Goal: Task Accomplishment & Management: Manage account settings

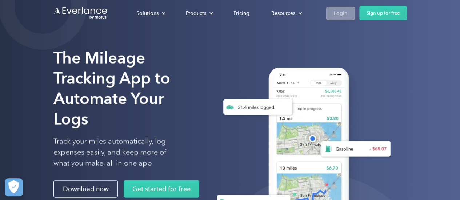
click at [341, 11] on div "Login" at bounding box center [340, 13] width 13 height 9
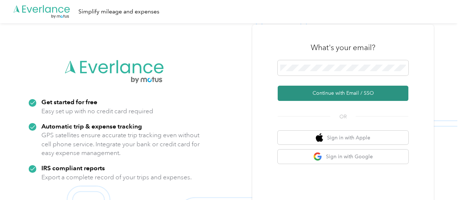
click at [385, 93] on button "Continue with Email / SSO" at bounding box center [343, 93] width 131 height 15
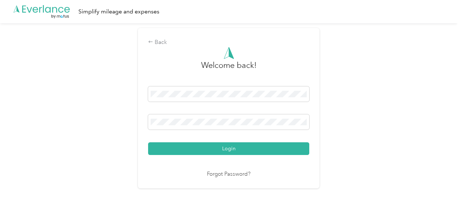
click at [296, 150] on button "Login" at bounding box center [228, 148] width 161 height 13
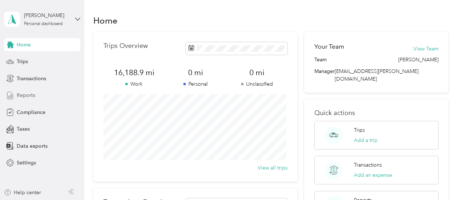
click at [32, 93] on span "Reports" at bounding box center [26, 96] width 19 height 8
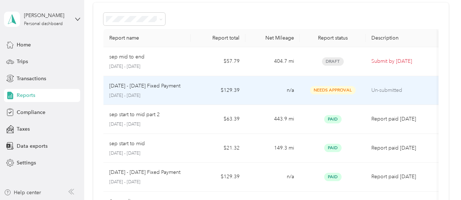
scroll to position [36, 0]
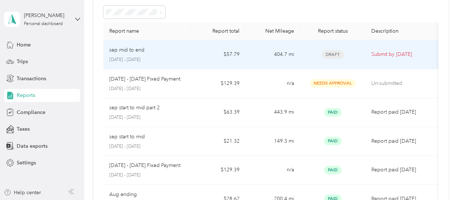
click at [353, 54] on div "Draft" at bounding box center [333, 54] width 54 height 8
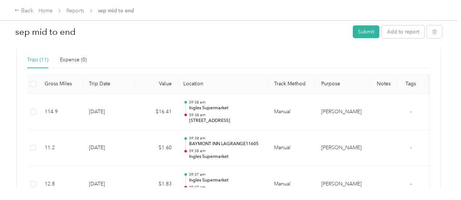
scroll to position [145, 0]
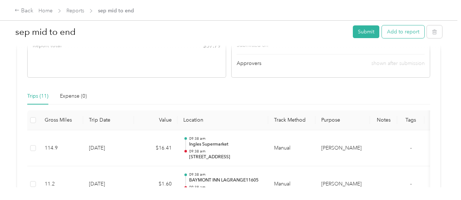
click at [409, 35] on button "Add to report" at bounding box center [403, 31] width 43 height 13
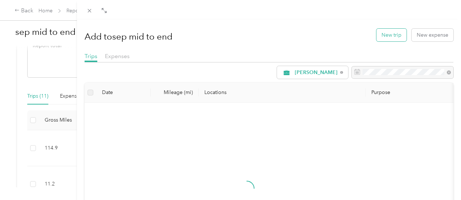
click at [379, 34] on button "New trip" at bounding box center [392, 35] width 30 height 13
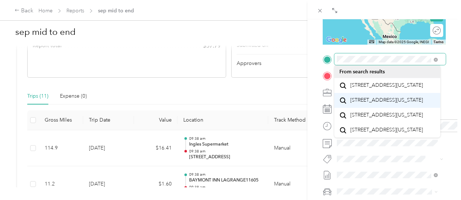
scroll to position [17, 0]
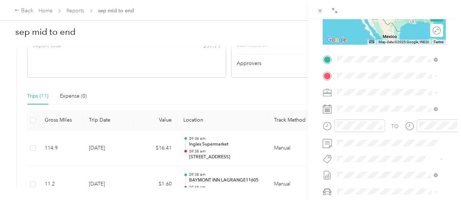
click at [383, 104] on span "129 Ford Street Monticello, Georgia 31064, United States" at bounding box center [387, 100] width 73 height 7
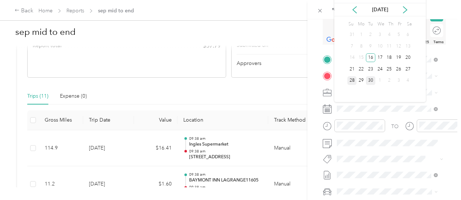
click at [352, 81] on div "28" at bounding box center [352, 80] width 9 height 9
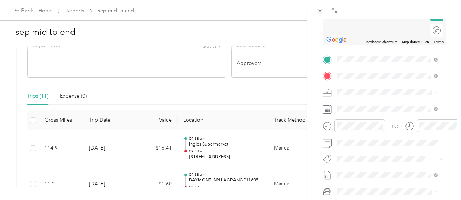
click at [372, 109] on span "4 Roberts Road Asheville, North Carolina 28803, United States" at bounding box center [393, 104] width 85 height 13
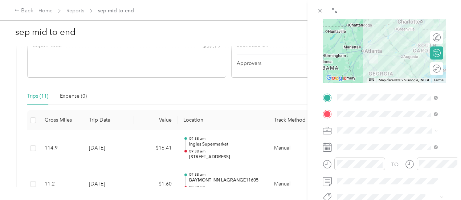
scroll to position [110, 0]
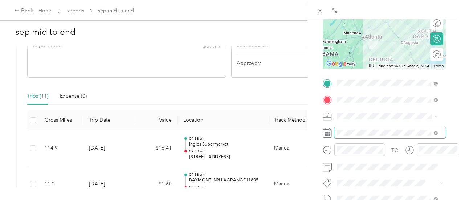
click at [405, 137] on span at bounding box center [391, 133] width 112 height 12
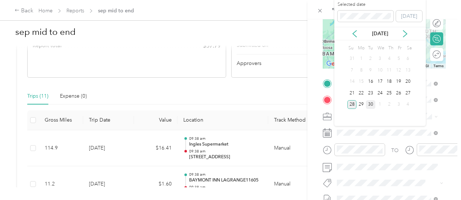
click at [350, 105] on div "28" at bounding box center [352, 104] width 9 height 9
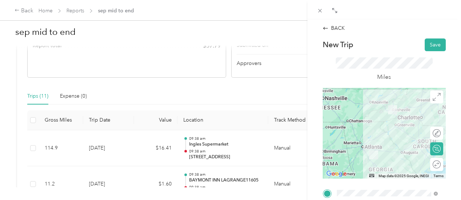
scroll to position [4, 0]
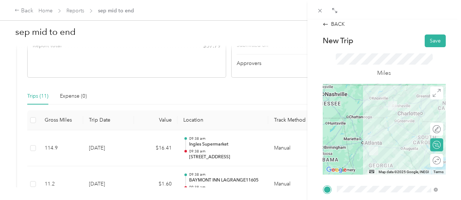
click at [376, 122] on div at bounding box center [384, 129] width 123 height 91
click at [386, 136] on div at bounding box center [384, 129] width 123 height 91
click at [379, 129] on div at bounding box center [384, 129] width 123 height 91
click at [376, 115] on div at bounding box center [384, 129] width 123 height 91
click at [385, 136] on div at bounding box center [384, 129] width 123 height 91
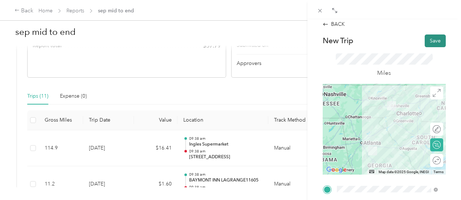
click at [429, 43] on button "Save" at bounding box center [435, 41] width 21 height 13
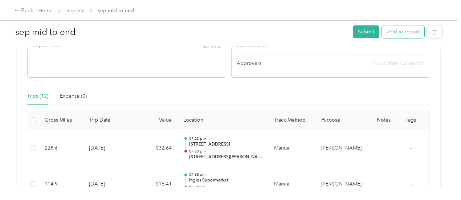
click at [392, 33] on button "Add to report" at bounding box center [403, 31] width 43 height 13
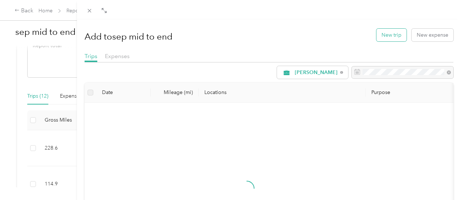
click at [384, 37] on button "New trip" at bounding box center [392, 35] width 30 height 13
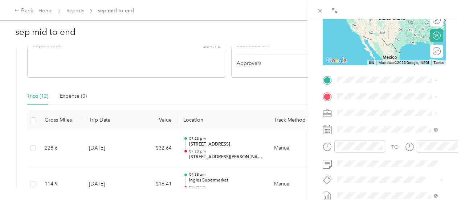
scroll to position [129, 0]
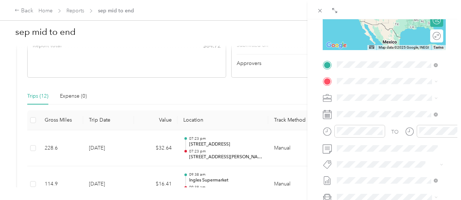
click at [368, 88] on span "4 Roberts Road Asheville, North Carolina 28803, United States" at bounding box center [393, 94] width 85 height 13
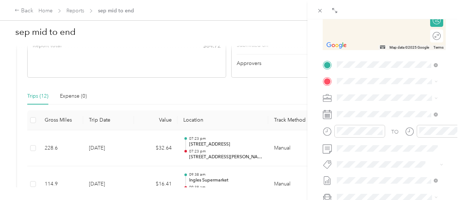
click at [448, 65] on div "BACK New Trip Save This trip cannot be edited because it is either under review…" at bounding box center [385, 119] width 154 height 200
click at [381, 110] on span "29 Tunnel Road Asheville, North Carolina 28805, United States" at bounding box center [387, 106] width 73 height 7
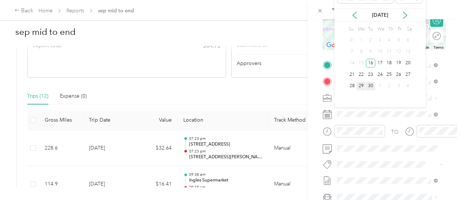
click at [359, 87] on div "29" at bounding box center [361, 86] width 9 height 9
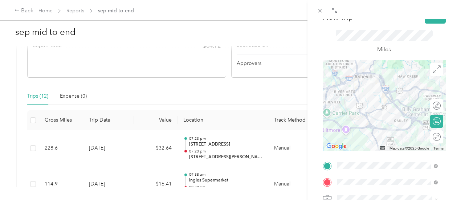
scroll to position [23, 0]
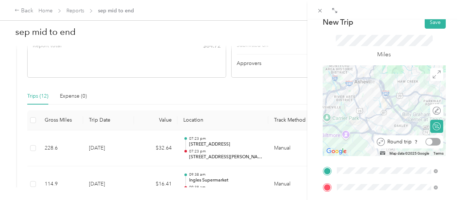
click at [430, 143] on div at bounding box center [433, 142] width 15 height 8
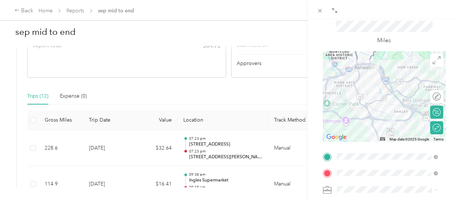
scroll to position [13, 0]
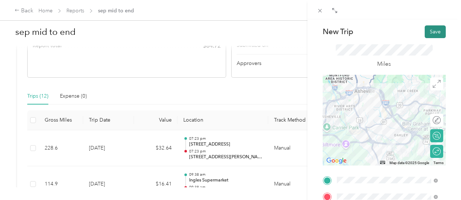
click at [431, 33] on button "Save" at bounding box center [435, 31] width 21 height 13
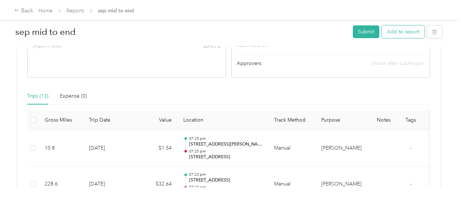
click at [399, 31] on button "Add to report" at bounding box center [403, 31] width 43 height 13
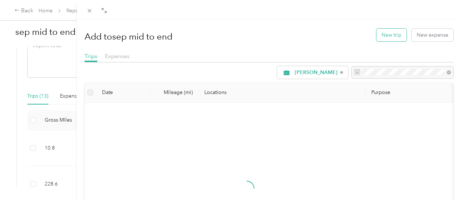
click at [392, 35] on button "New trip" at bounding box center [392, 35] width 30 height 13
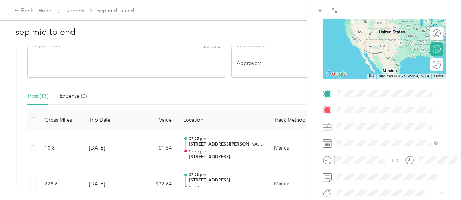
scroll to position [111, 0]
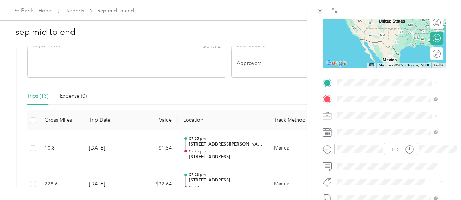
click at [387, 128] on span "29 Tunnel Road Asheville, North Carolina 28805, United States" at bounding box center [387, 125] width 73 height 7
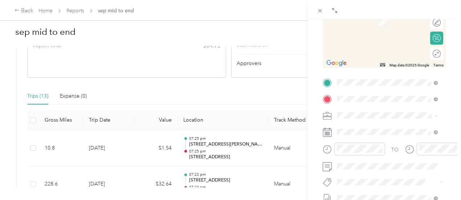
click at [381, 108] on span "4 Roberts Road Asheville, North Carolina 28803, United States" at bounding box center [393, 111] width 85 height 13
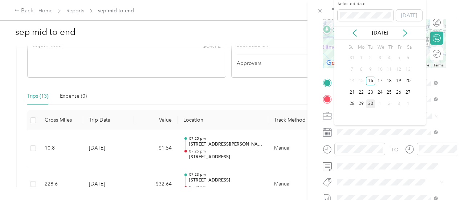
click at [372, 104] on div "30" at bounding box center [370, 104] width 9 height 9
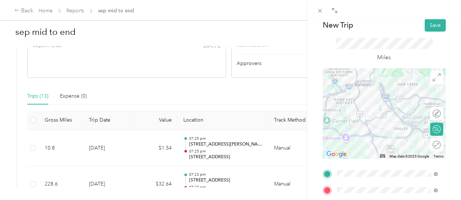
scroll to position [19, 0]
click at [372, 128] on div at bounding box center [384, 114] width 123 height 91
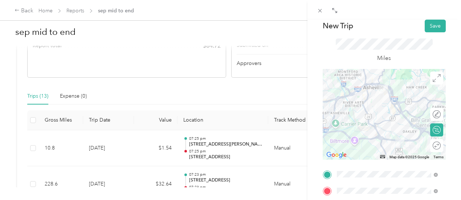
click at [407, 130] on div at bounding box center [384, 114] width 123 height 91
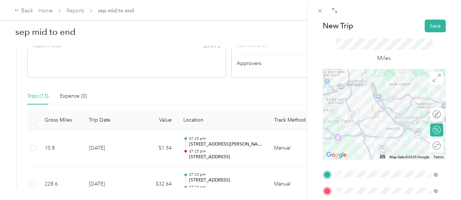
click at [407, 127] on div at bounding box center [384, 114] width 123 height 91
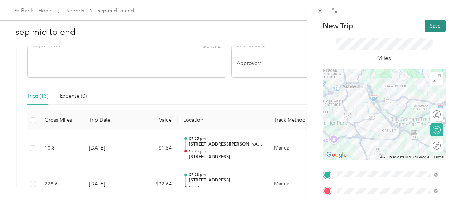
click at [433, 26] on button "Save" at bounding box center [435, 26] width 21 height 13
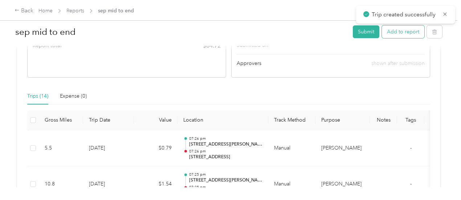
click at [393, 32] on button "Add to report" at bounding box center [403, 31] width 43 height 13
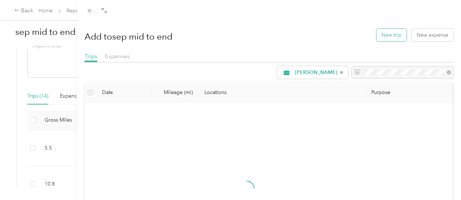
click at [394, 35] on button "New trip" at bounding box center [392, 35] width 30 height 13
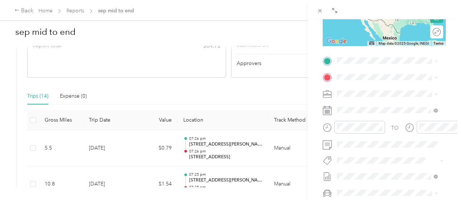
scroll to position [132, 0]
click at [383, 91] on span "4 Roberts Road Asheville, North Carolina 28803, United States" at bounding box center [393, 90] width 85 height 13
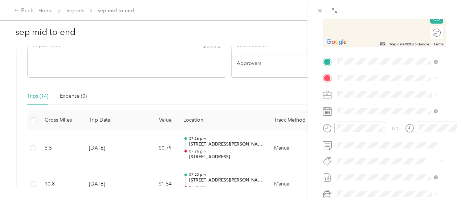
scroll to position [0, 0]
click at [372, 107] on span "719 Byp 25 NE Greenwood, South Carolina 29646, United States" at bounding box center [387, 104] width 73 height 7
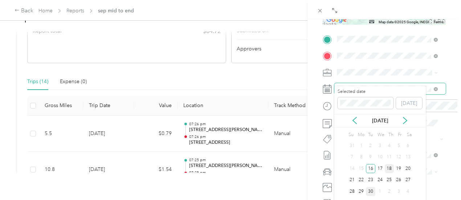
scroll to position [22, 0]
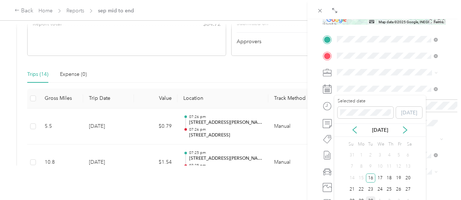
click at [372, 199] on div "30" at bounding box center [370, 201] width 9 height 9
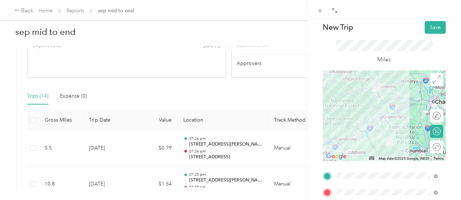
scroll to position [16, 0]
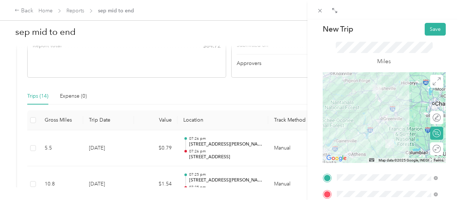
click at [385, 125] on div at bounding box center [384, 117] width 123 height 91
click at [379, 125] on div at bounding box center [384, 117] width 123 height 91
click at [389, 127] on div at bounding box center [384, 117] width 123 height 91
click at [435, 30] on button "Save" at bounding box center [435, 29] width 21 height 13
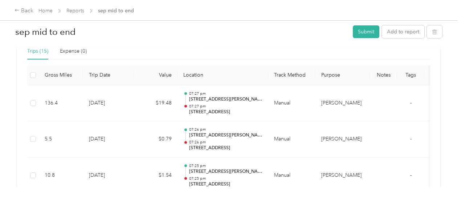
scroll to position [180, 0]
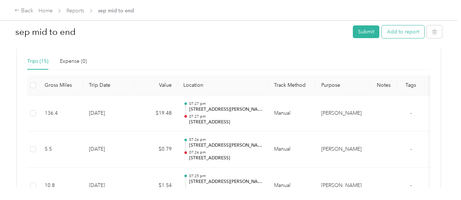
click at [408, 34] on button "Add to report" at bounding box center [403, 31] width 43 height 13
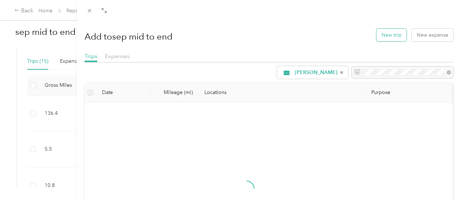
click at [392, 37] on button "New trip" at bounding box center [392, 35] width 30 height 13
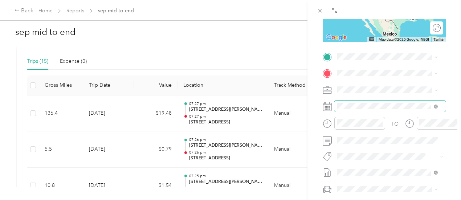
scroll to position [142, 0]
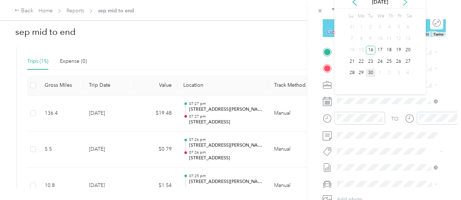
click at [405, 2] on icon at bounding box center [405, 2] width 7 height 7
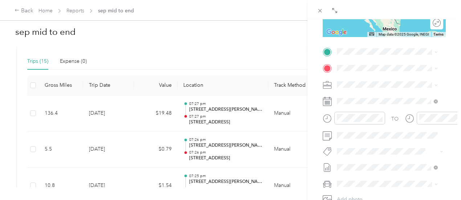
click at [450, 61] on div "BACK New Trip Save This trip cannot be edited because it is either under review…" at bounding box center [385, 119] width 154 height 200
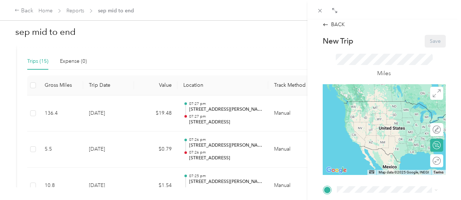
scroll to position [0, 0]
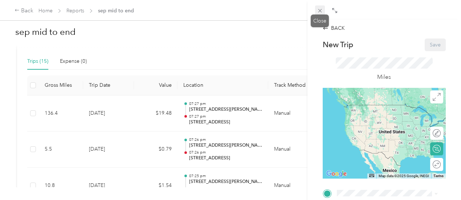
click at [318, 11] on icon at bounding box center [320, 11] width 6 height 6
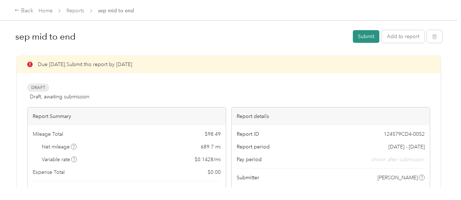
click at [364, 37] on button "Submit" at bounding box center [366, 36] width 27 height 13
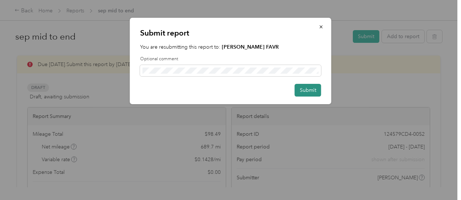
click at [303, 90] on button "Submit" at bounding box center [308, 90] width 27 height 13
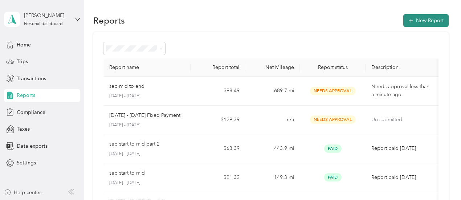
click at [431, 23] on button "New Report" at bounding box center [426, 20] width 45 height 13
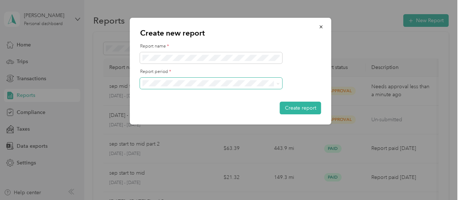
click at [279, 82] on icon at bounding box center [278, 83] width 3 height 3
click at [372, 37] on div "Create new report Report name * Report period * Create report" at bounding box center [332, 72] width 202 height 109
click at [319, 25] on icon "button" at bounding box center [321, 26] width 5 height 5
